Goal: Obtain resource: Download file/media

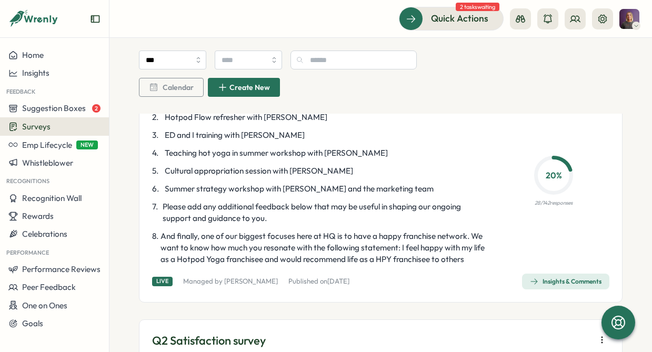
scroll to position [220, 0]
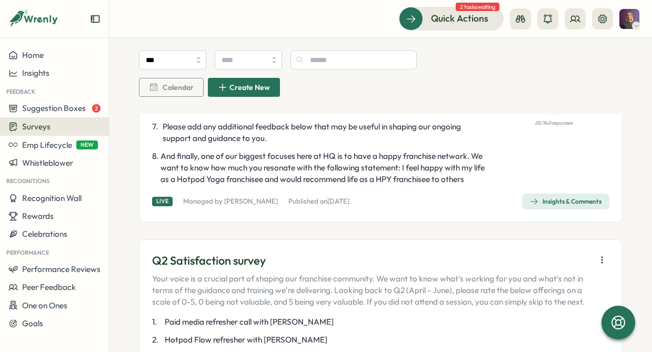
click at [560, 206] on div "Insights & Comments" at bounding box center [566, 201] width 72 height 8
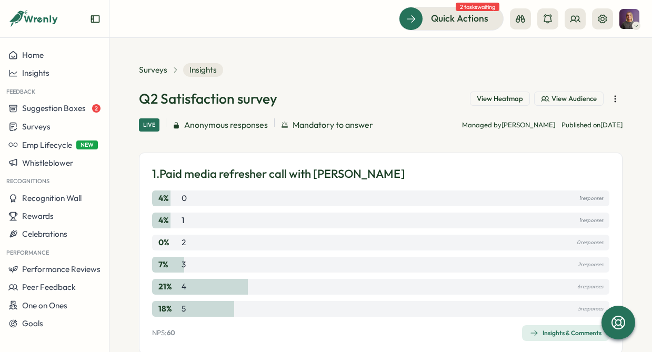
click at [611, 98] on icon "button" at bounding box center [615, 99] width 11 height 11
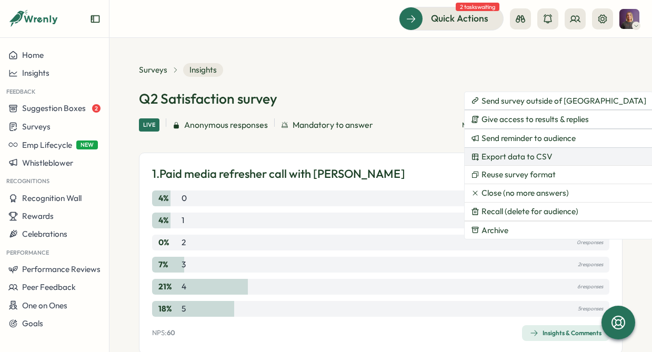
click at [511, 157] on span "Export data to CSV" at bounding box center [516, 156] width 71 height 9
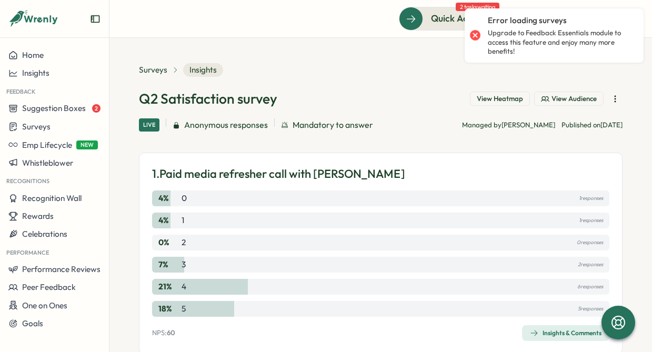
click at [427, 160] on div "1. Paid media refresher call with [PERSON_NAME] 4 % 0 1 responses 4 % 1 1 respo…" at bounding box center [380, 253] width 483 height 201
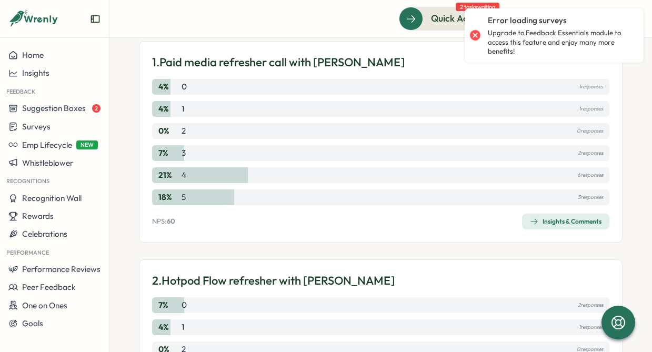
scroll to position [111, 0]
click at [127, 202] on section "Surveys Insights Q2 Satisfaction survey View Heatmap View Audience Live Anonymo…" at bounding box center [380, 195] width 542 height 314
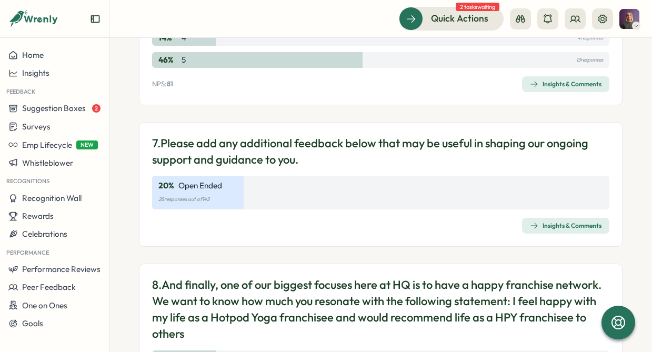
scroll to position [1372, 0]
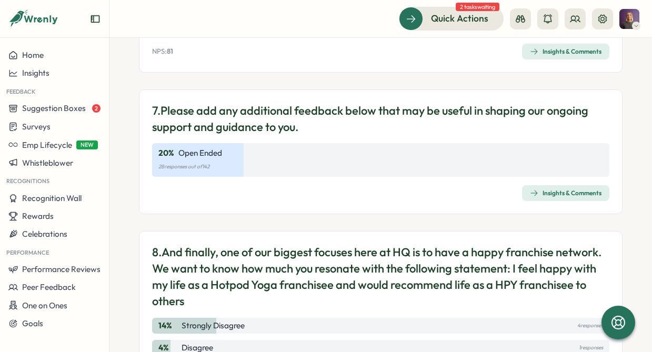
click at [563, 191] on div "Insights & Comments" at bounding box center [566, 193] width 72 height 8
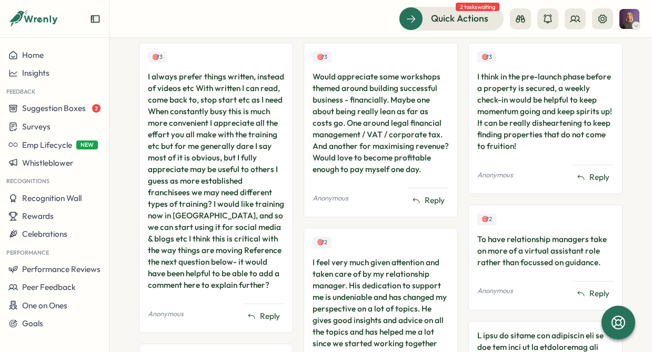
scroll to position [363, 0]
